Goal: Obtain resource: Download file/media

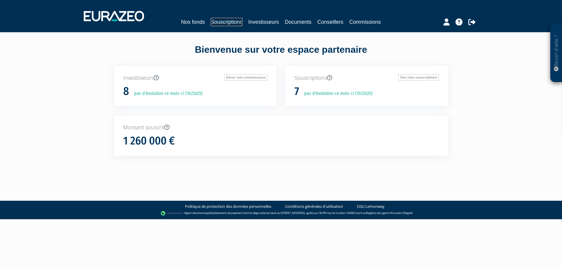
click at [216, 22] on link "Souscriptions" at bounding box center [227, 22] width 32 height 8
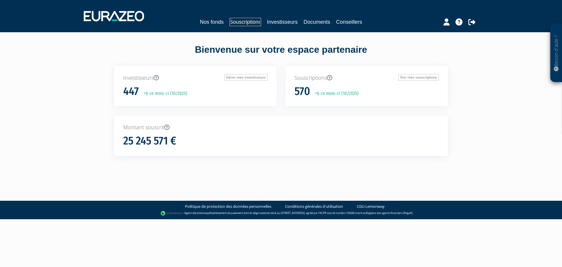
click at [232, 23] on link "Souscriptions" at bounding box center [246, 22] width 32 height 8
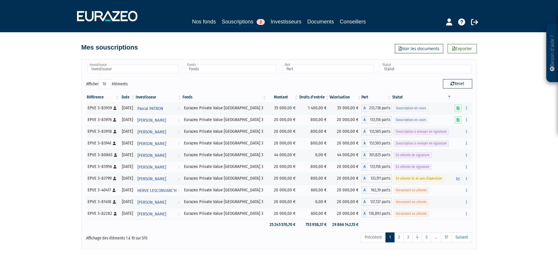
click at [222, 76] on div "Investisseur 4B 534 INVEST ADINA-BIANCA STOIAN AKSB ALAIN DUMAS ALAIN JANAUD AL…" at bounding box center [279, 71] width 395 height 15
click at [218, 68] on input "text" at bounding box center [230, 69] width 91 height 8
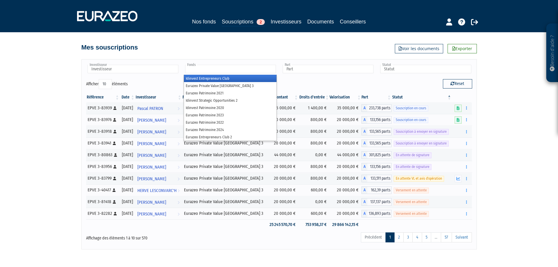
click at [130, 64] on div "Investisseur 4B 534 INVEST ADINA-BIANCA STOIAN AKSB ALAIN DUMAS ALAIN JANAUD AL…" at bounding box center [278, 154] width 395 height 190
type input "Fonds"
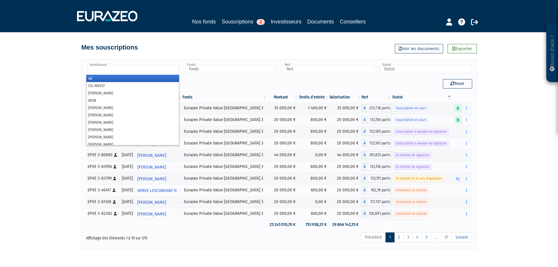
click at [129, 66] on input "text" at bounding box center [133, 69] width 91 height 8
type input "a"
type input "la"
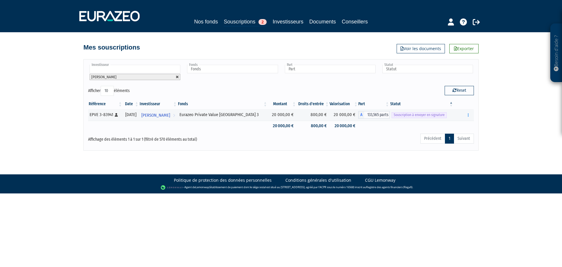
click at [177, 76] on link at bounding box center [178, 77] width 4 height 4
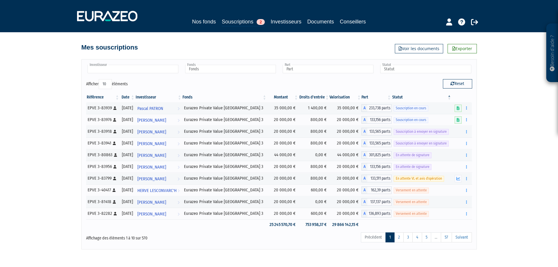
click at [163, 71] on input "text" at bounding box center [133, 69] width 91 height 8
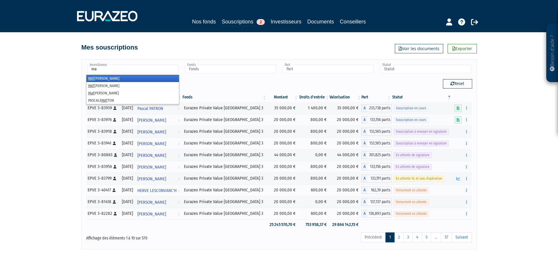
type input "m"
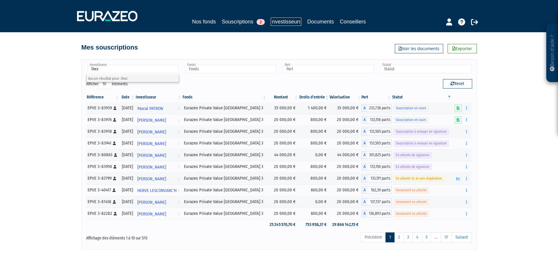
click at [285, 21] on link "Investisseurs" at bounding box center [286, 22] width 31 height 8
type input "Investisseur"
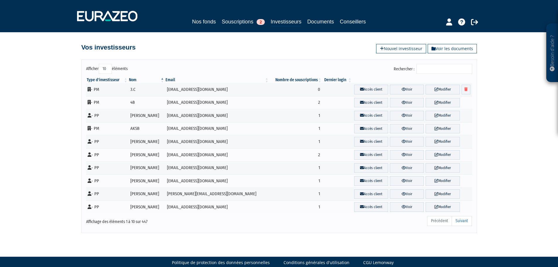
click at [447, 69] on input "Rechercher :" at bounding box center [444, 69] width 56 height 10
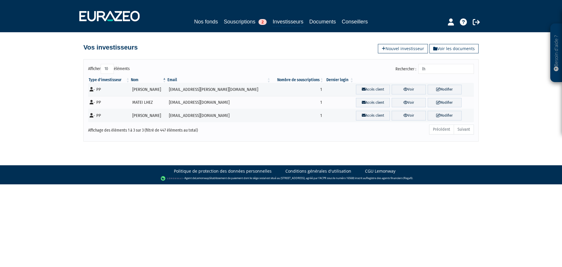
type input "lh"
click at [238, 23] on link "Souscriptions 2" at bounding box center [245, 22] width 43 height 8
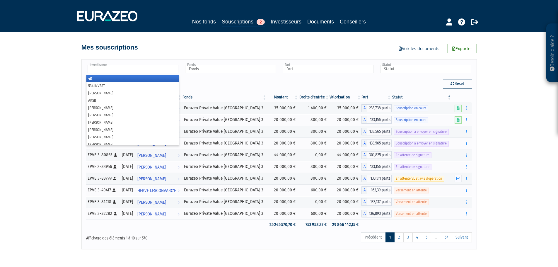
click at [159, 66] on input "text" at bounding box center [133, 69] width 91 height 8
type input "land"
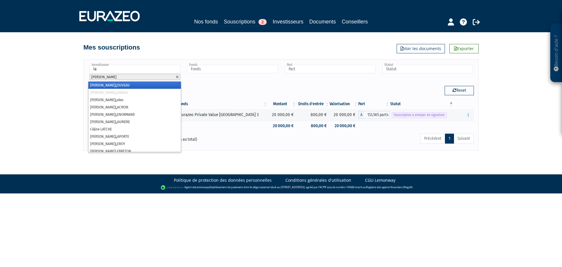
type input "lan"
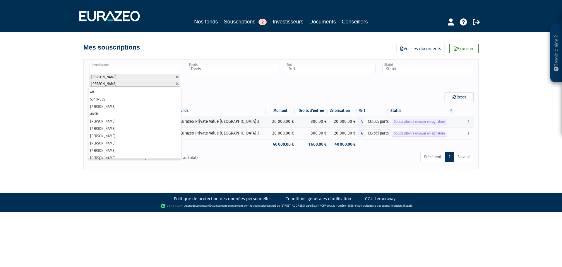
drag, startPoint x: 109, startPoint y: 170, endPoint x: 109, endPoint y: 165, distance: 4.4
click at [109, 170] on body "Besoin d'aide ? × J'ai besoin d'aide Si vous avez une question à propos du fonc…" at bounding box center [281, 106] width 562 height 212
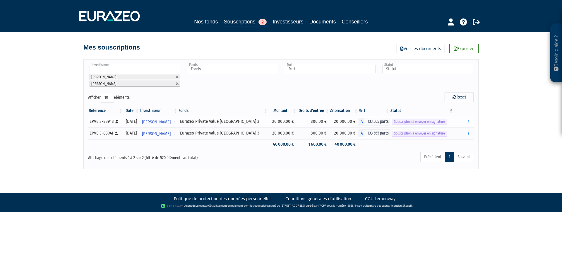
click at [109, 120] on div "EPVE 3-83918 [Français] Personne physique" at bounding box center [106, 121] width 32 height 6
copy div "83918"
click at [296, 23] on link "Investisseurs" at bounding box center [288, 22] width 31 height 8
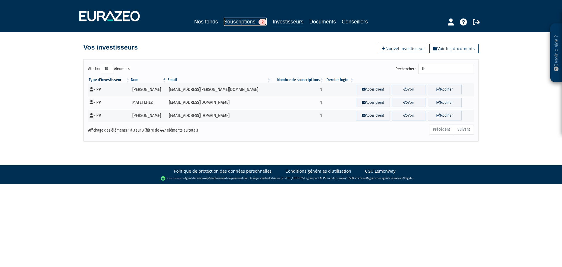
click at [224, 19] on link "Souscriptions 2" at bounding box center [245, 22] width 43 height 8
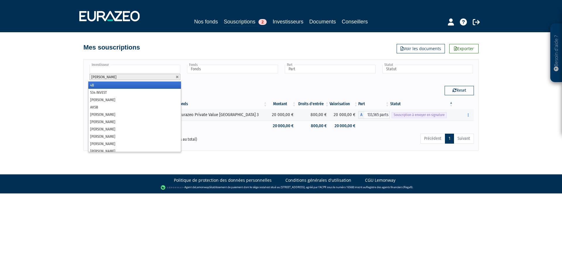
click at [123, 69] on input "text" at bounding box center [135, 69] width 91 height 8
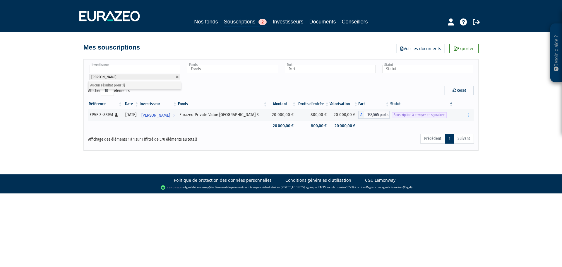
type input "lh"
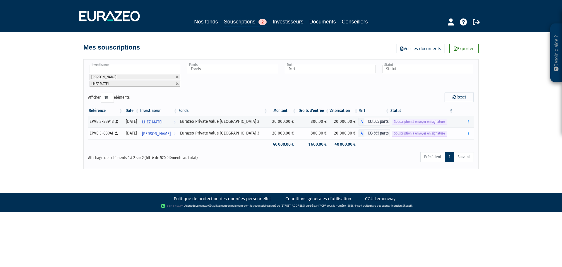
click at [106, 135] on div "EPVE 3-83941 [Français] Personne physique" at bounding box center [106, 133] width 32 height 6
copy div "83941"
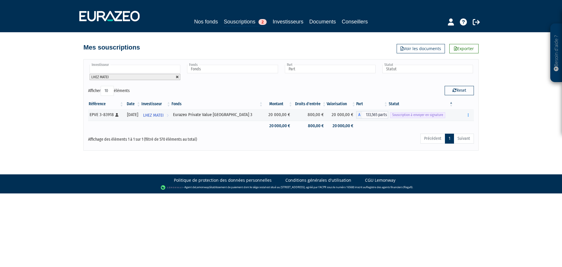
click at [177, 77] on link at bounding box center [178, 77] width 4 height 4
type input "Investisseur"
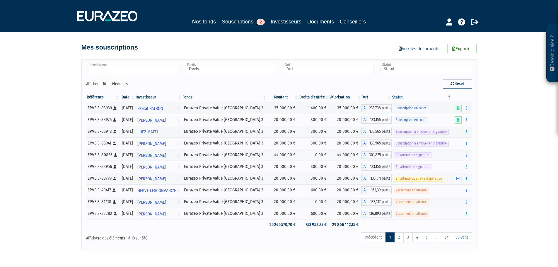
click at [168, 68] on input "text" at bounding box center [133, 69] width 91 height 8
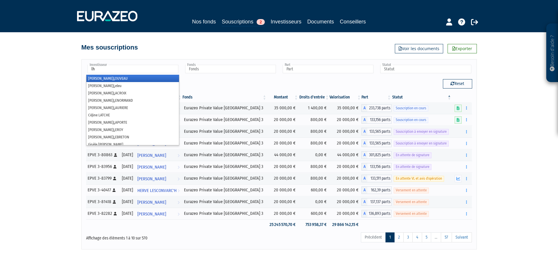
type input "lhe"
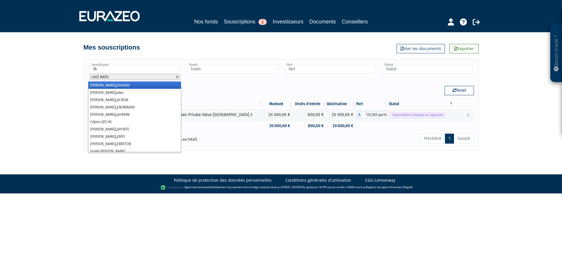
type input "lhe"
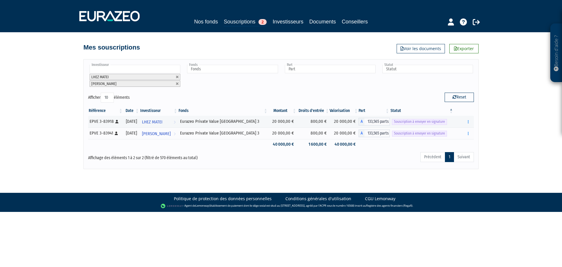
click at [133, 68] on input "text" at bounding box center [135, 69] width 91 height 8
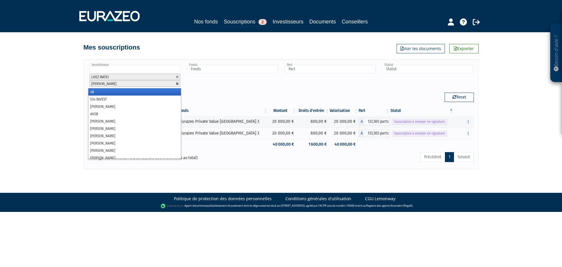
click at [179, 82] on link at bounding box center [178, 84] width 4 height 4
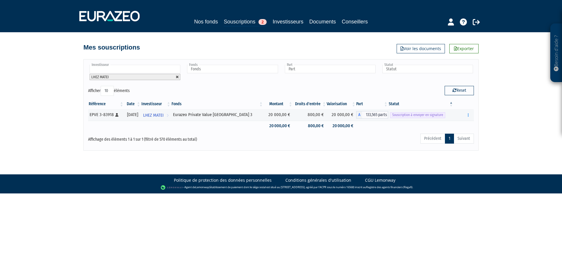
click at [177, 78] on link at bounding box center [178, 77] width 4 height 4
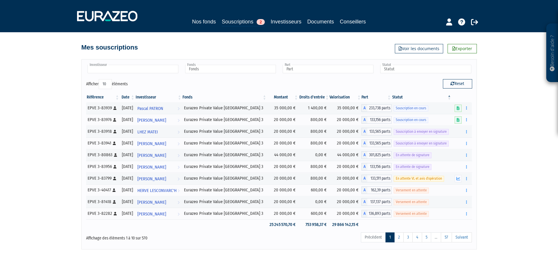
click at [124, 66] on input "text" at bounding box center [133, 69] width 91 height 8
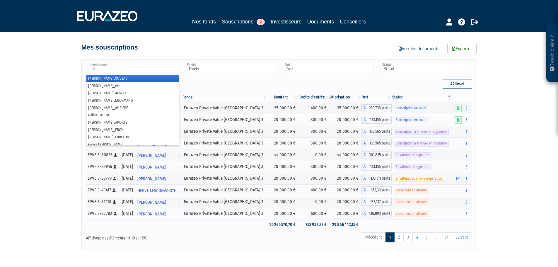
type input "lhe"
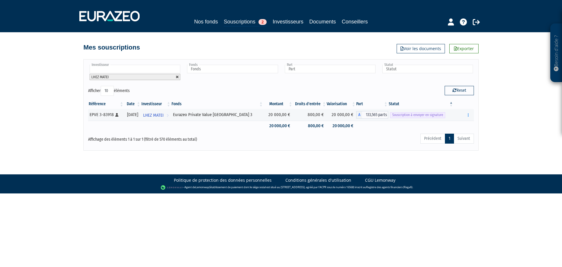
click at [179, 76] on link at bounding box center [178, 77] width 4 height 4
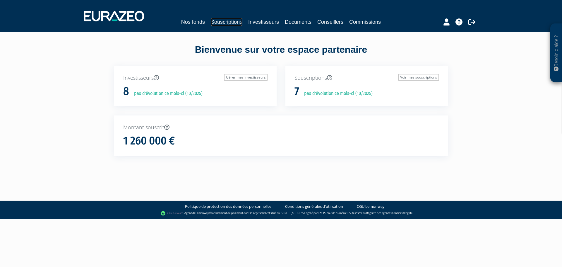
click at [214, 21] on link "Souscriptions" at bounding box center [227, 22] width 32 height 8
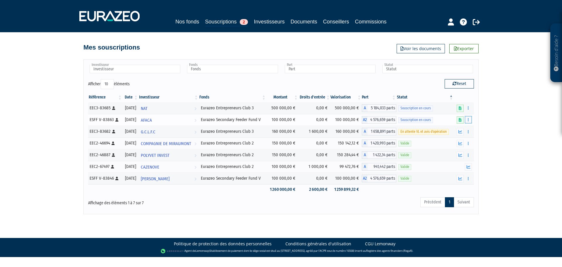
click at [469, 123] on button "button" at bounding box center [468, 119] width 7 height 7
click at [513, 125] on div "Besoin d'aide ? × J'ai besoin d'aide Si vous avez une question à propos du fonc…" at bounding box center [281, 107] width 562 height 214
click at [507, 123] on div "Besoin d'aide ? × J'ai besoin d'aide Si vous avez une question à propos du fonc…" at bounding box center [281, 107] width 562 height 214
click at [470, 119] on button "button" at bounding box center [468, 119] width 7 height 7
click at [495, 120] on div "Besoin d'aide ? × J'ai besoin d'aide Si vous avez une question à propos du fonc…" at bounding box center [281, 107] width 562 height 214
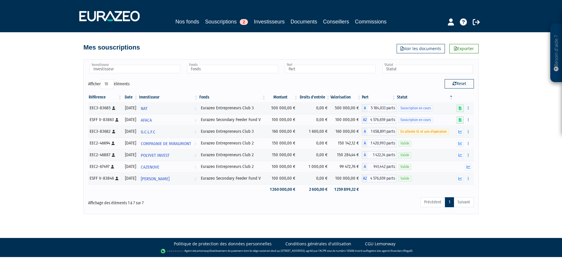
click at [487, 117] on div "Besoin d'aide ? × J'ai besoin d'aide Si vous avez une question à propos du fonc…" at bounding box center [281, 107] width 562 height 214
click at [468, 121] on button "button" at bounding box center [468, 119] width 7 height 7
click at [107, 119] on div "ESFF V-83863 [Français] Personne physique" at bounding box center [105, 120] width 31 height 6
copy div "83863"
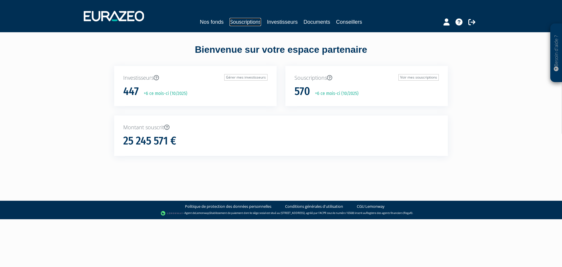
click at [240, 21] on link "Souscriptions" at bounding box center [246, 22] width 32 height 8
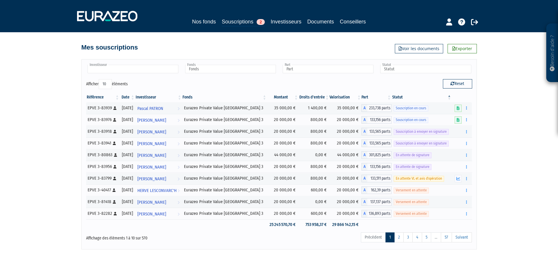
click at [156, 68] on input "text" at bounding box center [133, 69] width 91 height 8
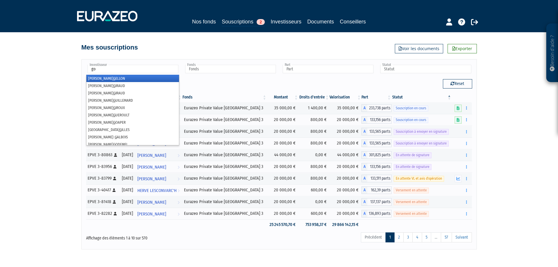
type input "[DEMOGRAPHIC_DATA]"
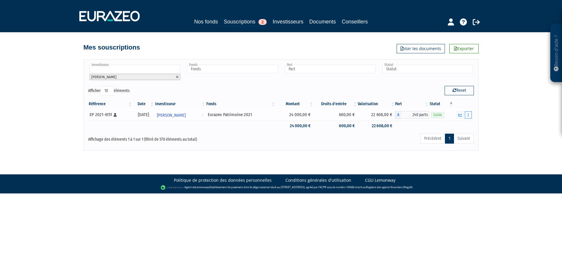
click at [470, 116] on button "button" at bounding box center [468, 114] width 7 height 7
click at [464, 127] on link "Documents" at bounding box center [455, 126] width 29 height 10
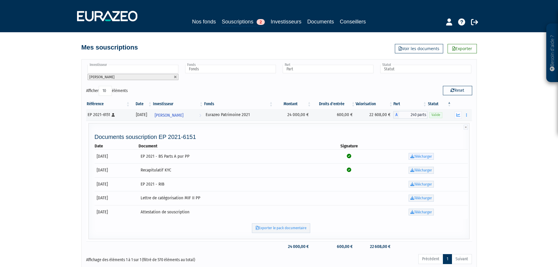
click at [417, 154] on link "Télécharger" at bounding box center [420, 156] width 25 height 7
